Goal: Browse casually: Explore the website without a specific task or goal

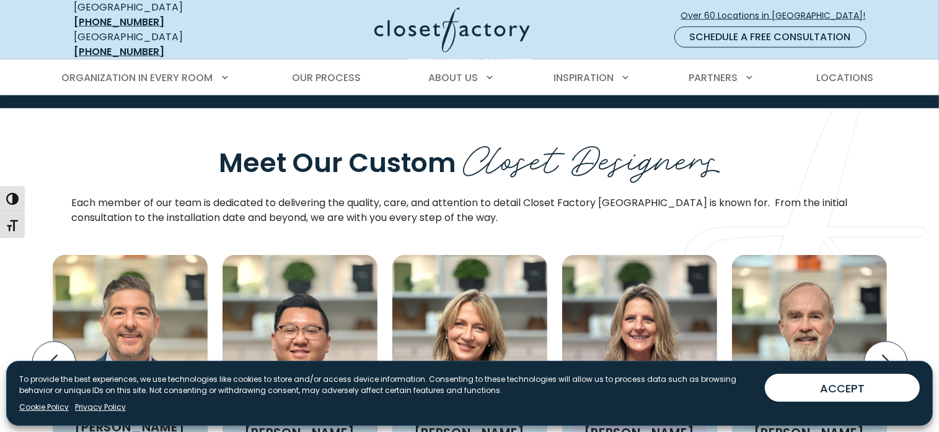
scroll to position [1425, 0]
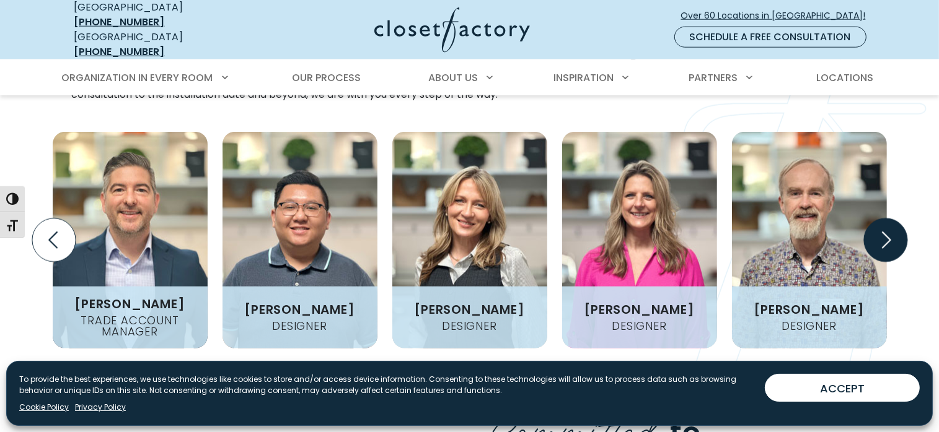
click at [892, 224] on icon "Next slide" at bounding box center [884, 240] width 43 height 43
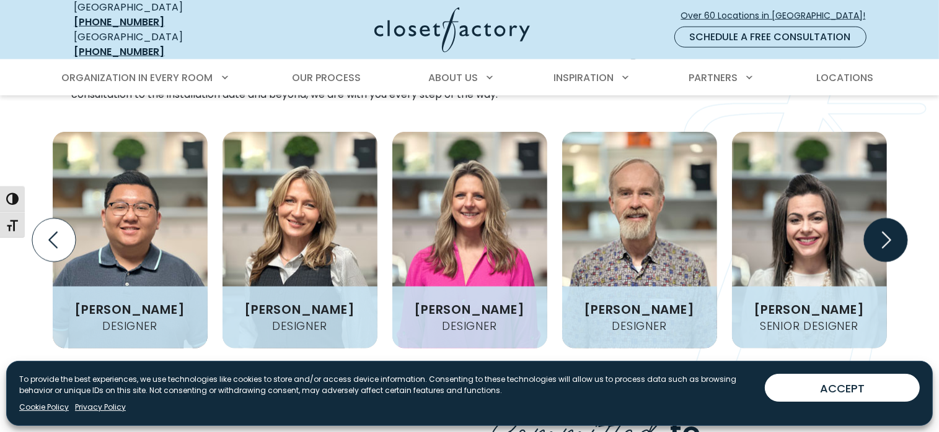
click at [892, 224] on icon "Next slide" at bounding box center [884, 240] width 43 height 43
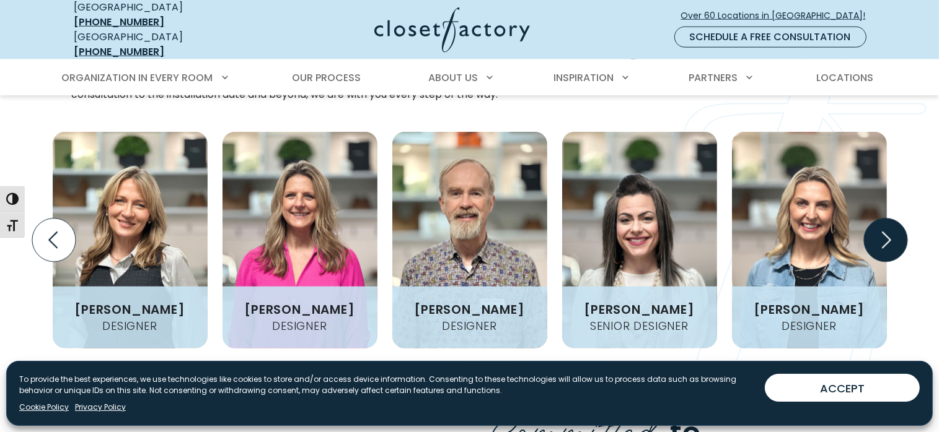
click at [892, 224] on icon "Next slide" at bounding box center [884, 240] width 43 height 43
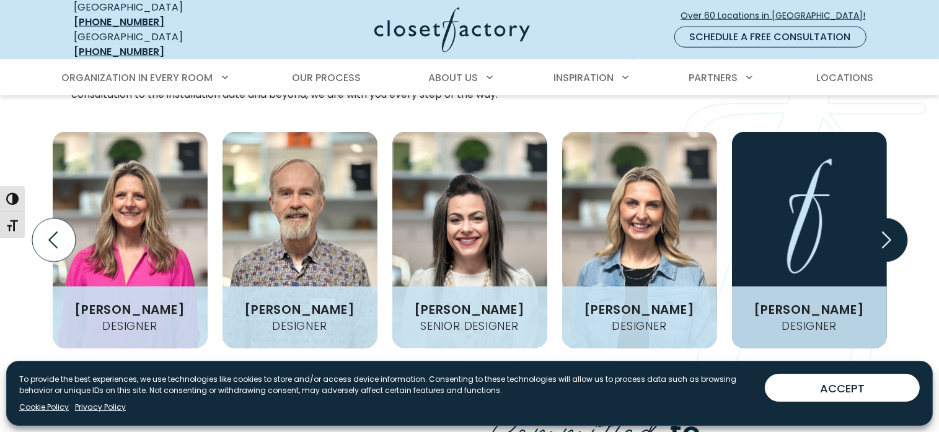
click at [892, 224] on icon "Next slide" at bounding box center [884, 240] width 43 height 43
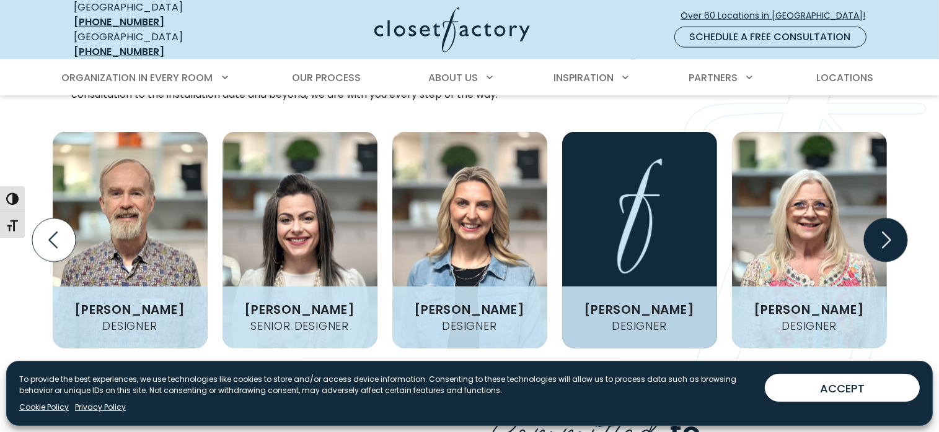
click at [892, 224] on icon "Next slide" at bounding box center [884, 240] width 43 height 43
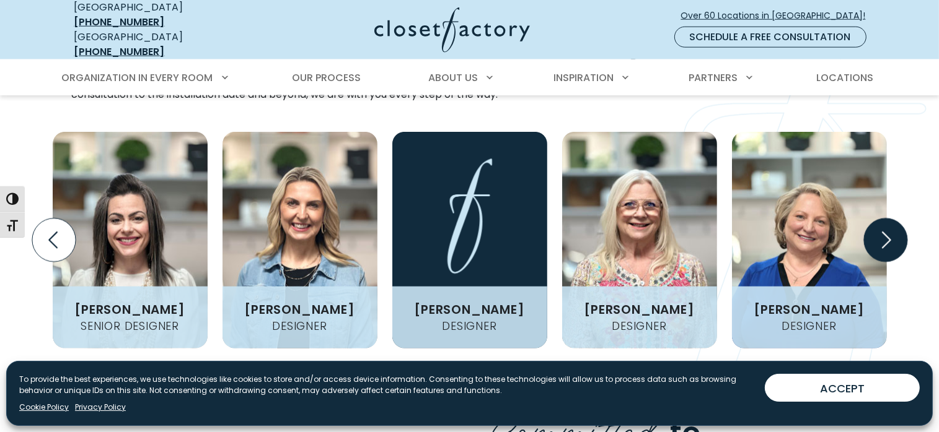
click at [892, 224] on icon "Next slide" at bounding box center [884, 240] width 43 height 43
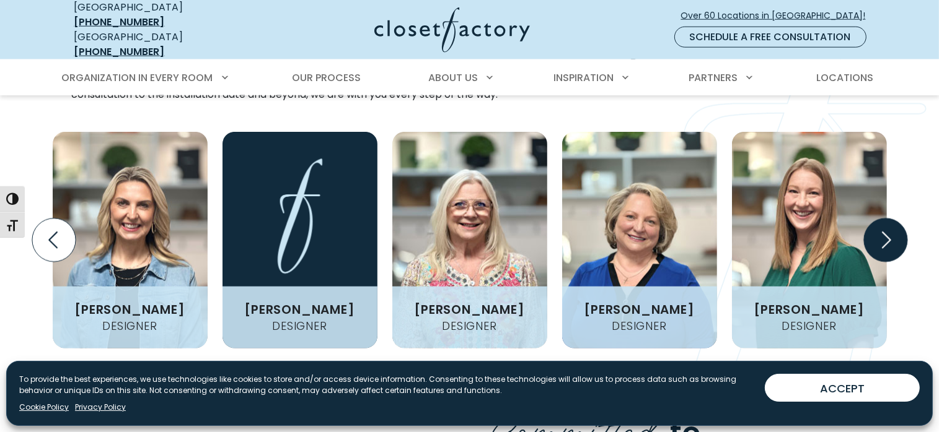
click at [892, 224] on icon "Next slide" at bounding box center [884, 240] width 43 height 43
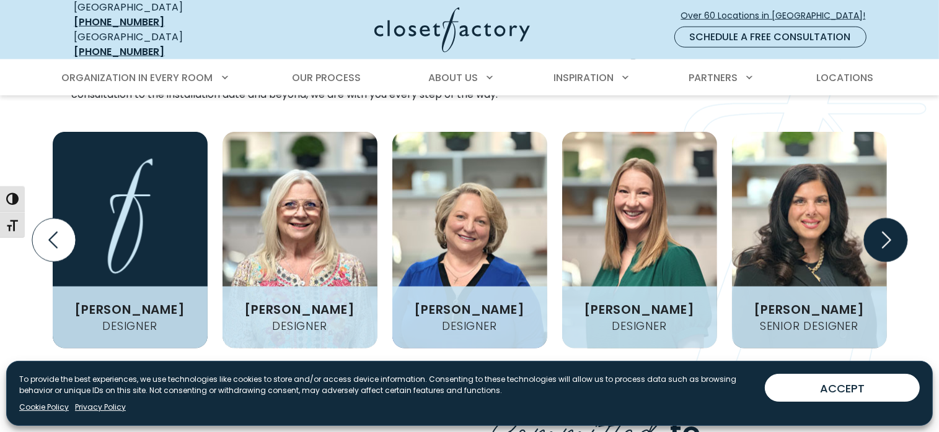
click at [892, 224] on icon "Next slide" at bounding box center [884, 240] width 43 height 43
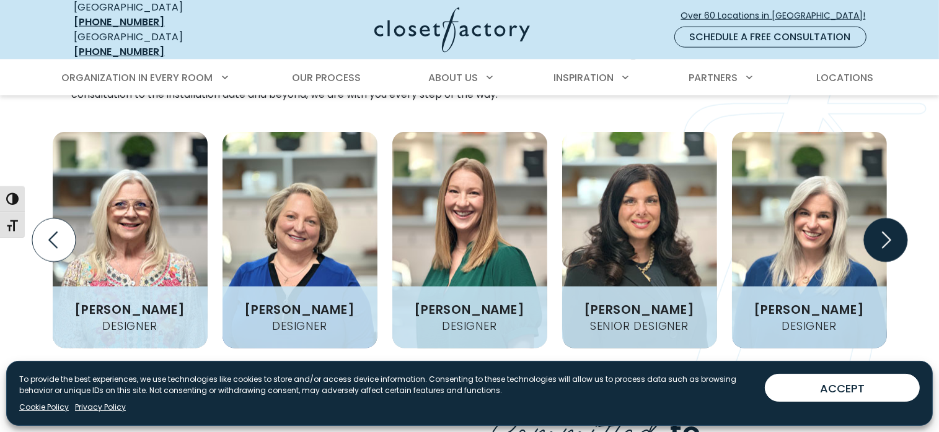
click at [892, 224] on icon "Next slide" at bounding box center [884, 240] width 43 height 43
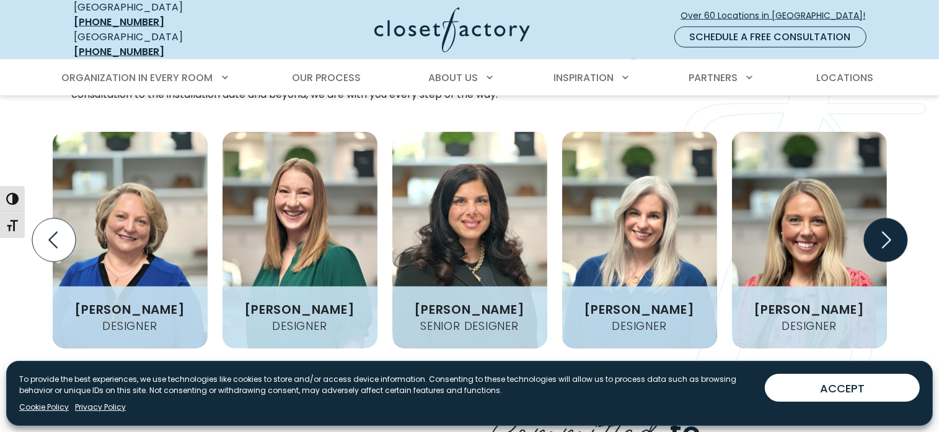
click at [892, 224] on icon "Next slide" at bounding box center [884, 240] width 43 height 43
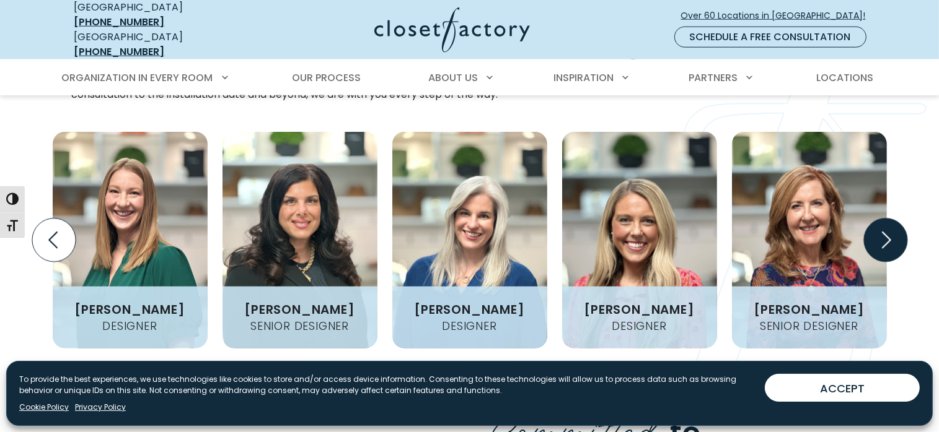
click at [892, 224] on icon "Next slide" at bounding box center [884, 240] width 43 height 43
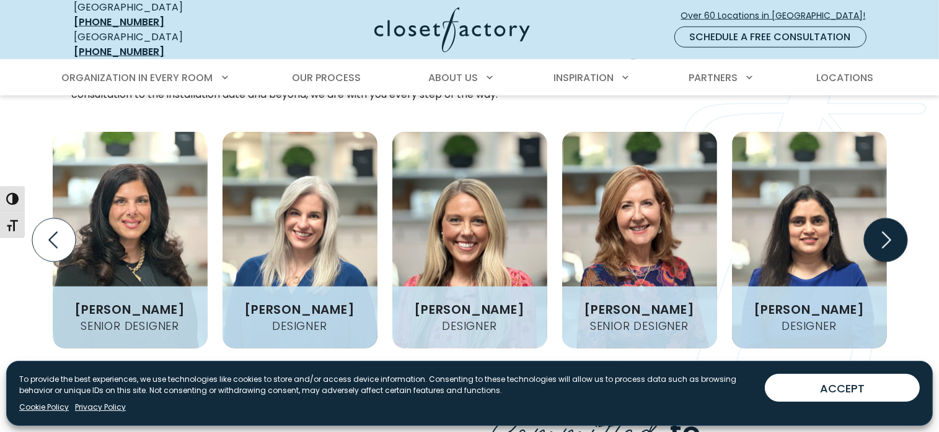
click at [892, 224] on icon "Next slide" at bounding box center [884, 240] width 43 height 43
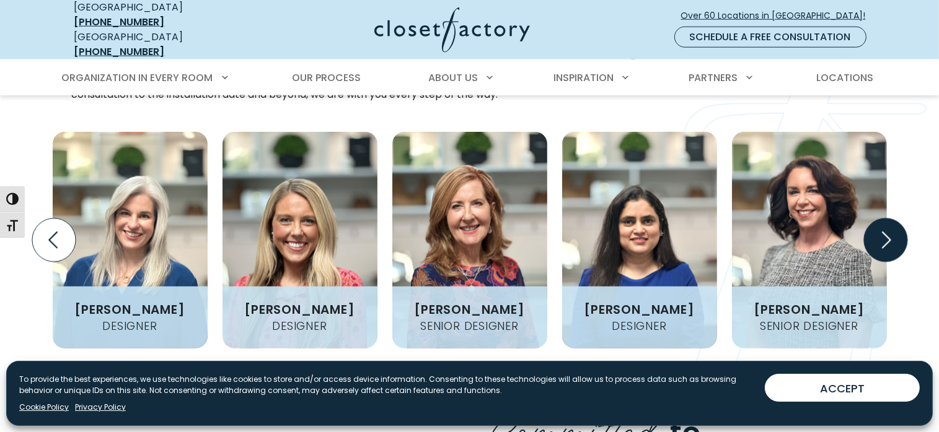
click at [880, 225] on icon "Next slide" at bounding box center [884, 240] width 43 height 43
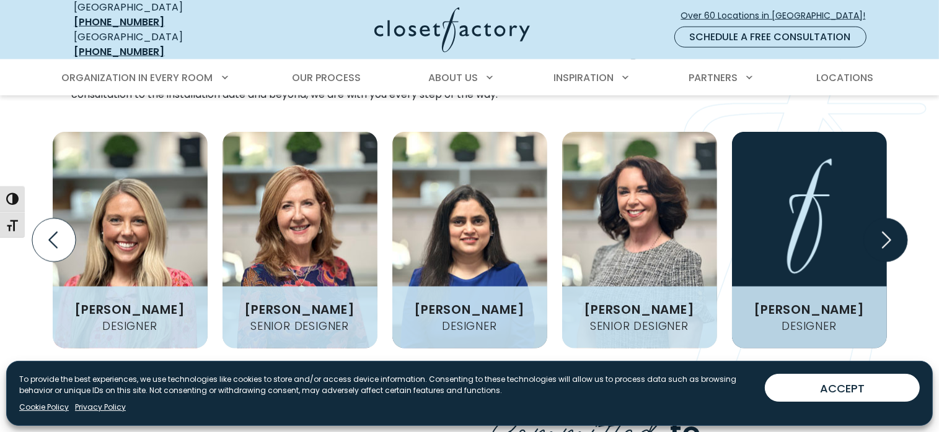
click at [880, 225] on icon "Next slide" at bounding box center [884, 240] width 43 height 43
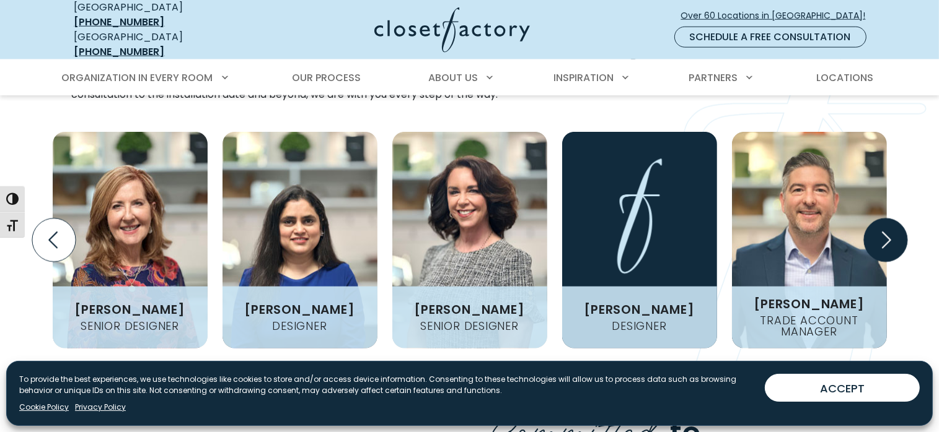
click at [880, 225] on icon "Next slide" at bounding box center [884, 240] width 43 height 43
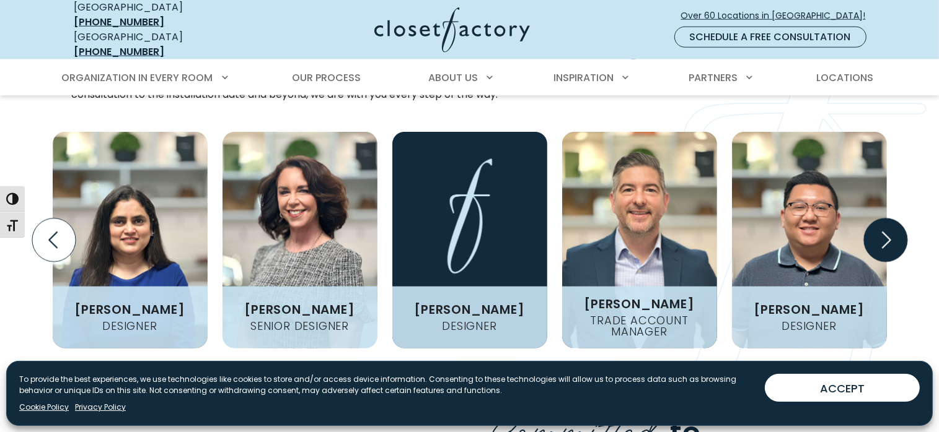
click at [880, 225] on icon "Next slide" at bounding box center [884, 240] width 43 height 43
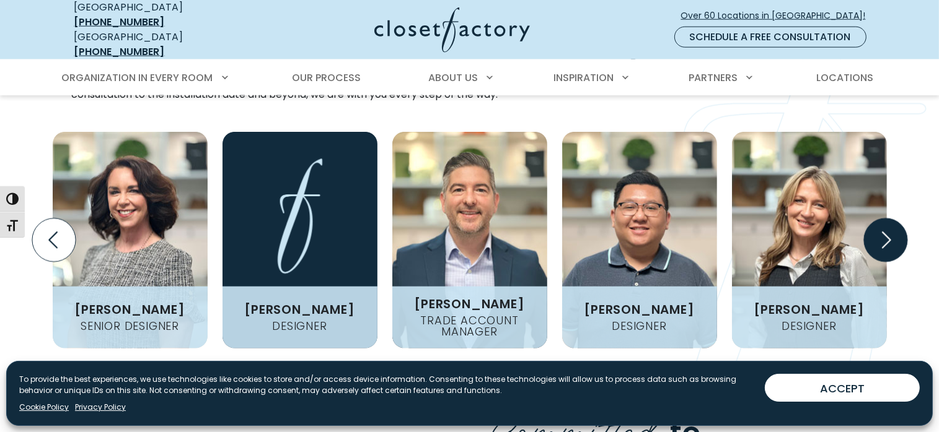
click at [880, 225] on icon "Next slide" at bounding box center [884, 240] width 43 height 43
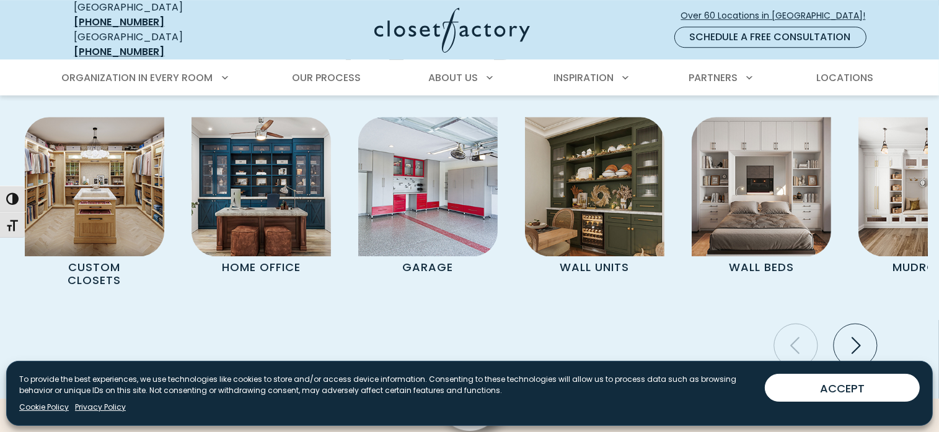
scroll to position [3593, 0]
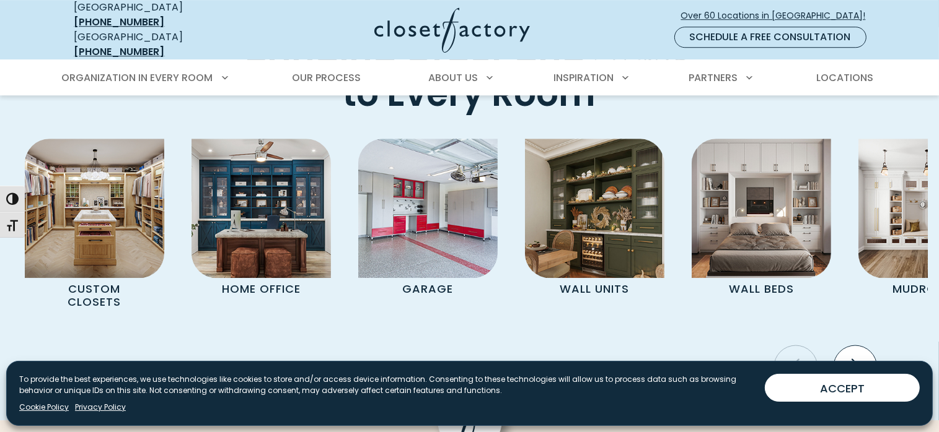
click at [850, 346] on icon "Next slide" at bounding box center [854, 367] width 43 height 43
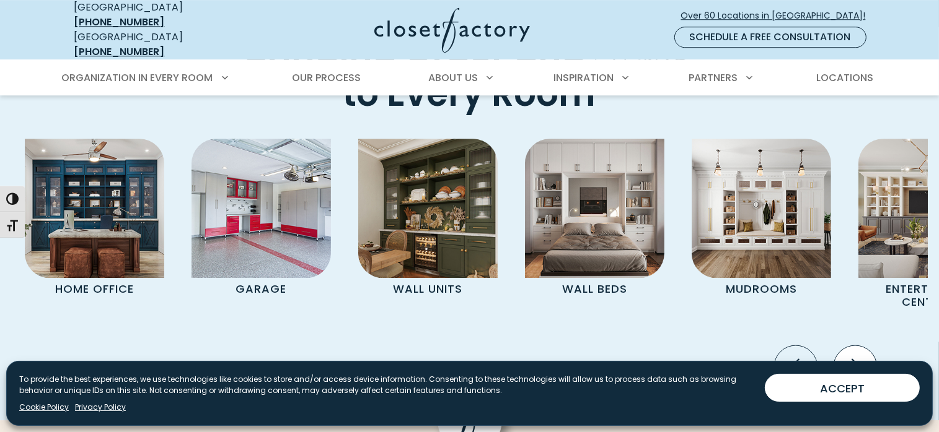
click at [850, 346] on icon "Next slide" at bounding box center [854, 367] width 43 height 43
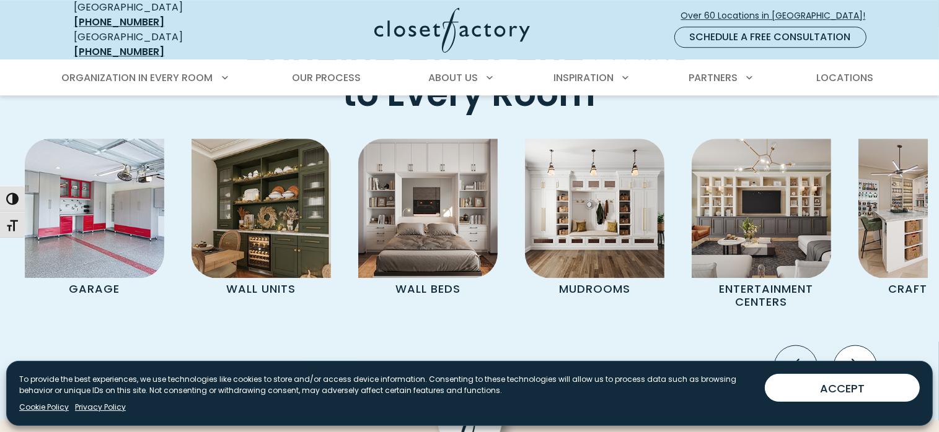
click at [850, 346] on icon "Next slide" at bounding box center [854, 367] width 43 height 43
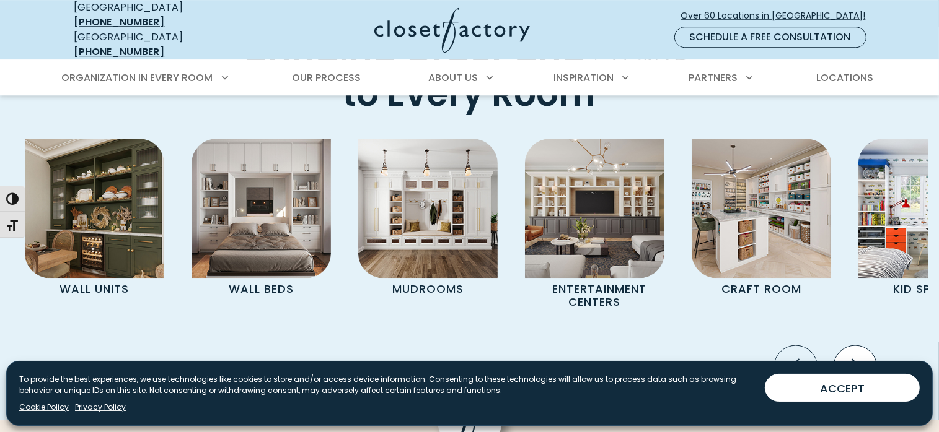
click at [850, 346] on icon "Next slide" at bounding box center [854, 367] width 43 height 43
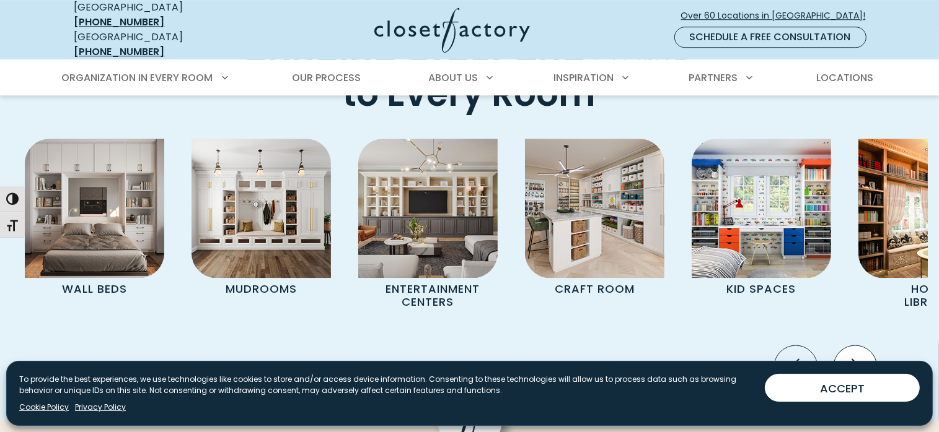
click at [850, 346] on icon "Next slide" at bounding box center [854, 367] width 43 height 43
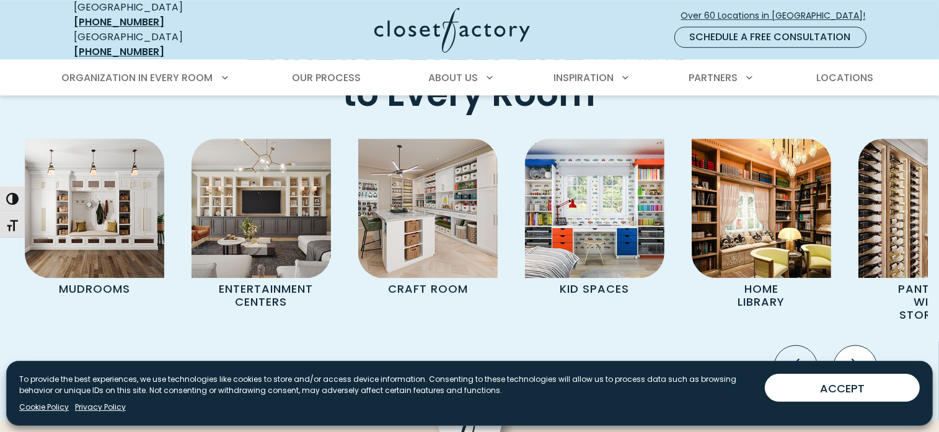
click at [850, 346] on icon "Next slide" at bounding box center [854, 367] width 43 height 43
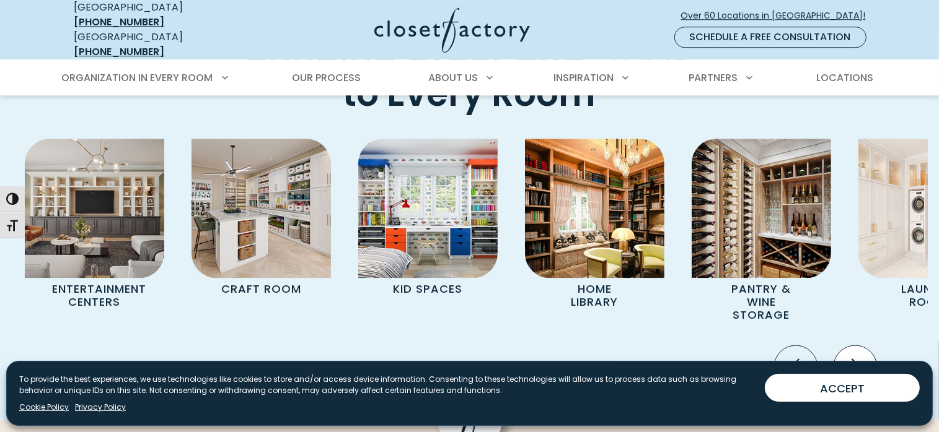
click at [850, 346] on icon "Next slide" at bounding box center [854, 367] width 43 height 43
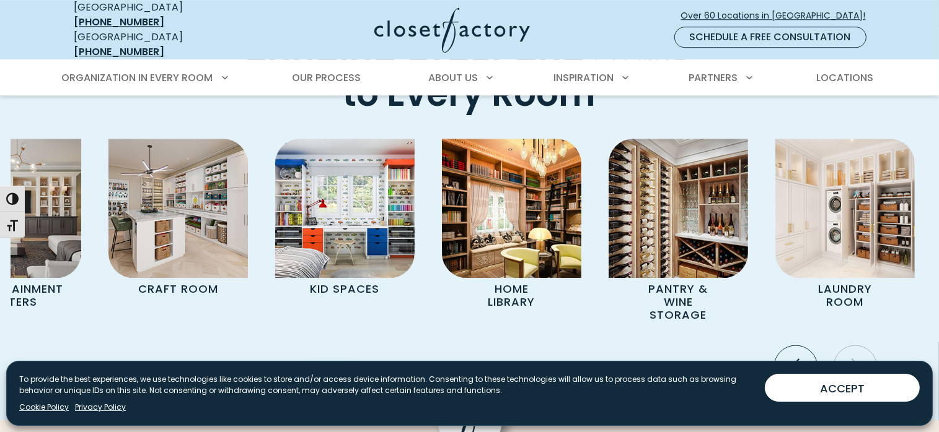
click at [850, 346] on icon "Next slide" at bounding box center [854, 367] width 43 height 43
